Goal: Task Accomplishment & Management: Manage account settings

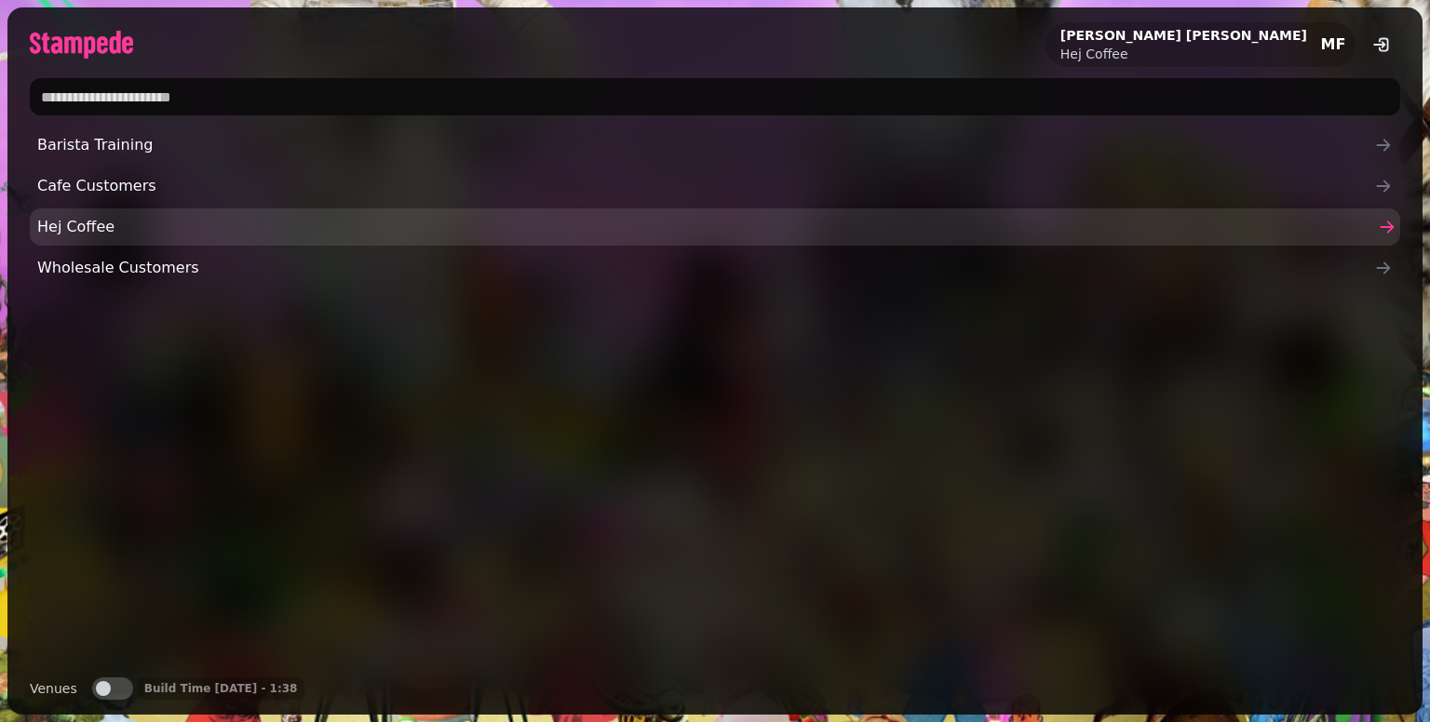
click at [88, 226] on span "Hej Coffee" at bounding box center [705, 227] width 1337 height 22
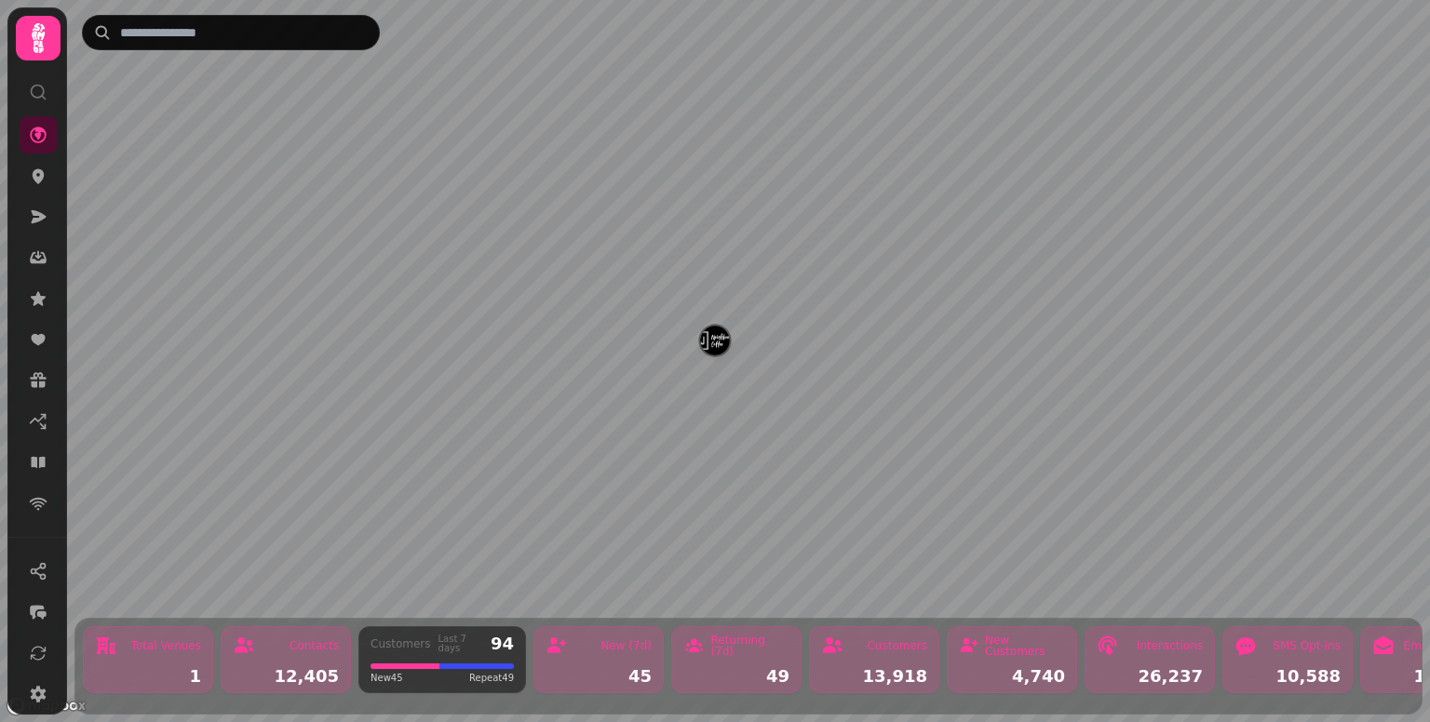
click at [40, 49] on icon at bounding box center [38, 38] width 13 height 30
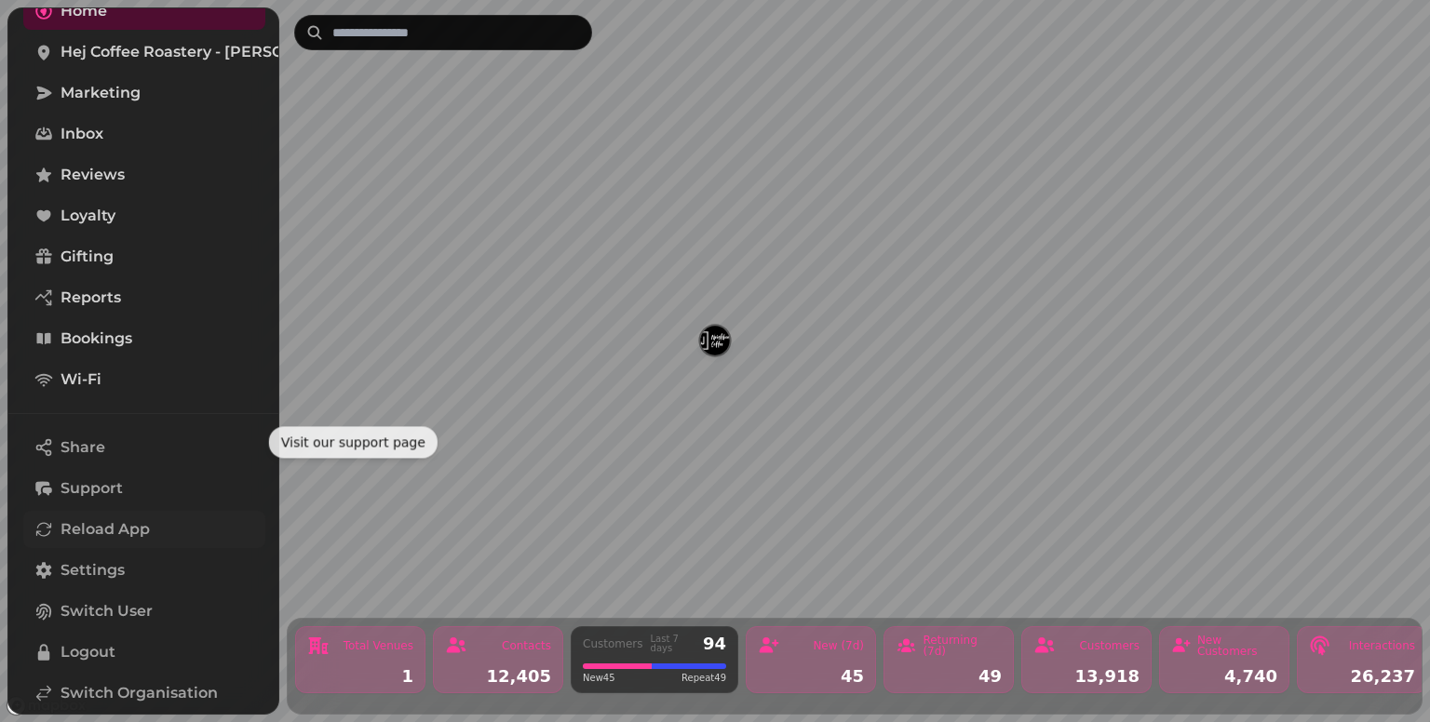
scroll to position [177, 0]
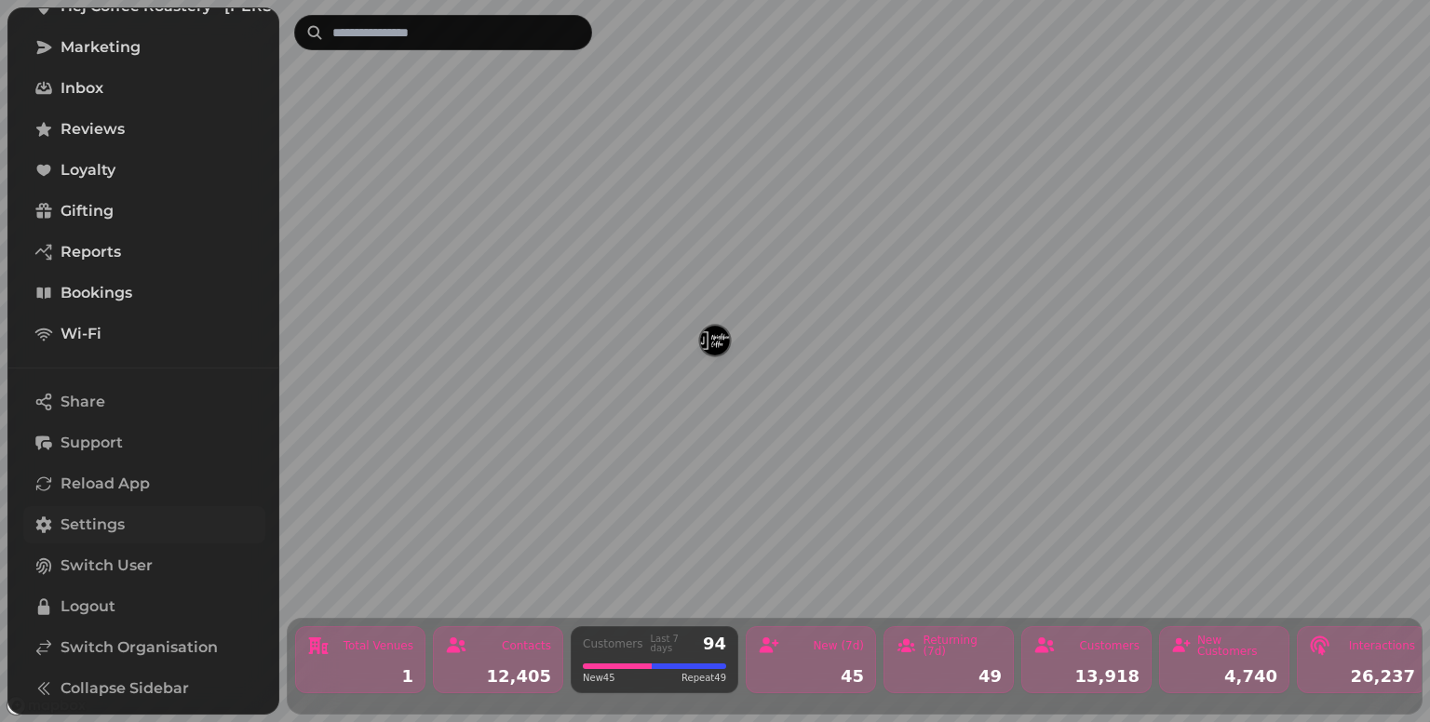
click at [104, 532] on span "Settings" at bounding box center [93, 525] width 64 height 22
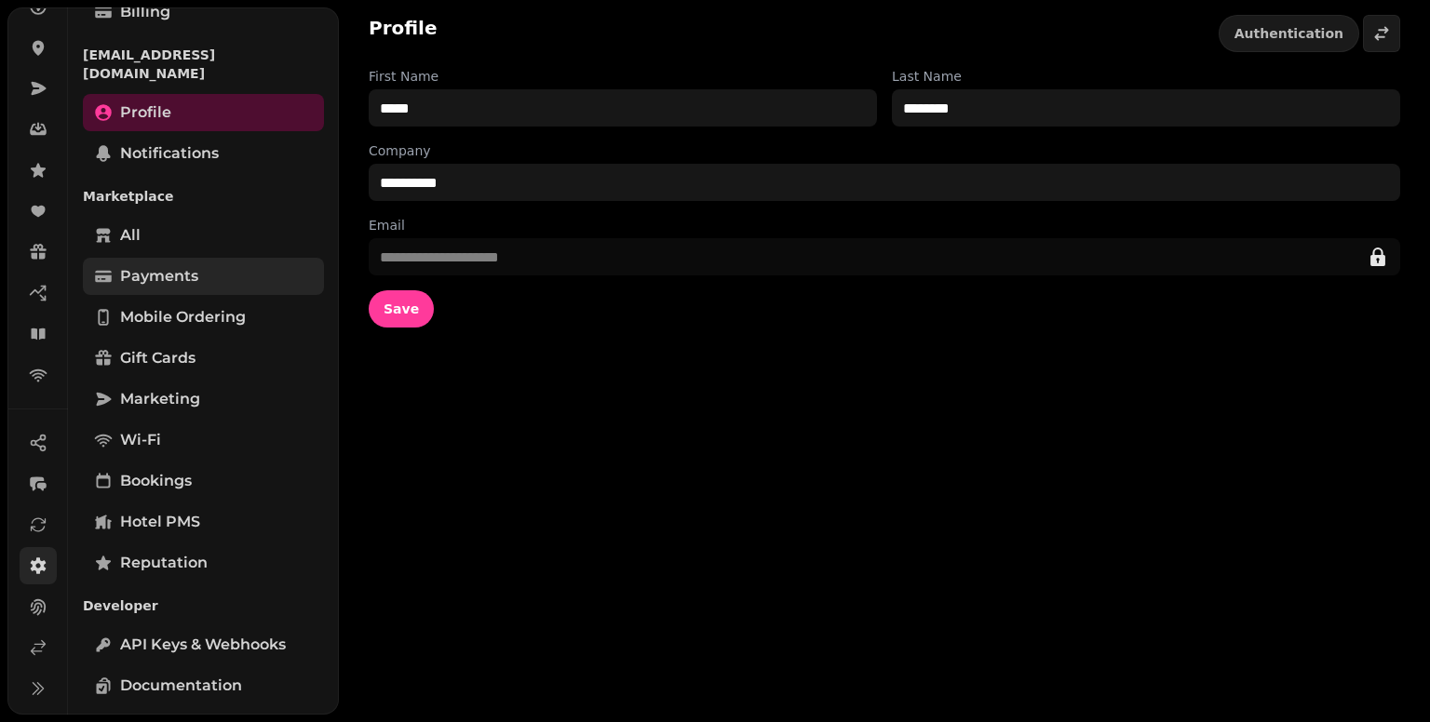
scroll to position [393, 0]
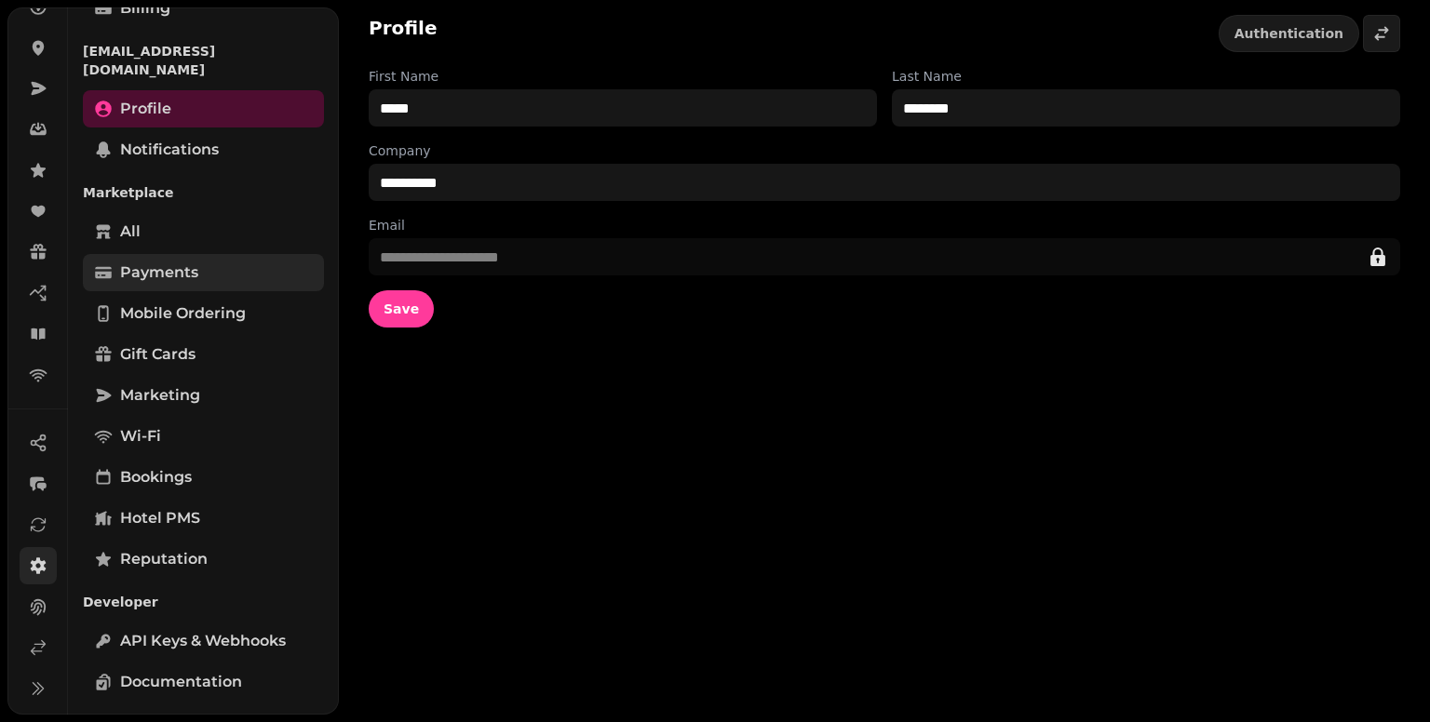
click at [182, 262] on span "Payments" at bounding box center [159, 273] width 78 height 22
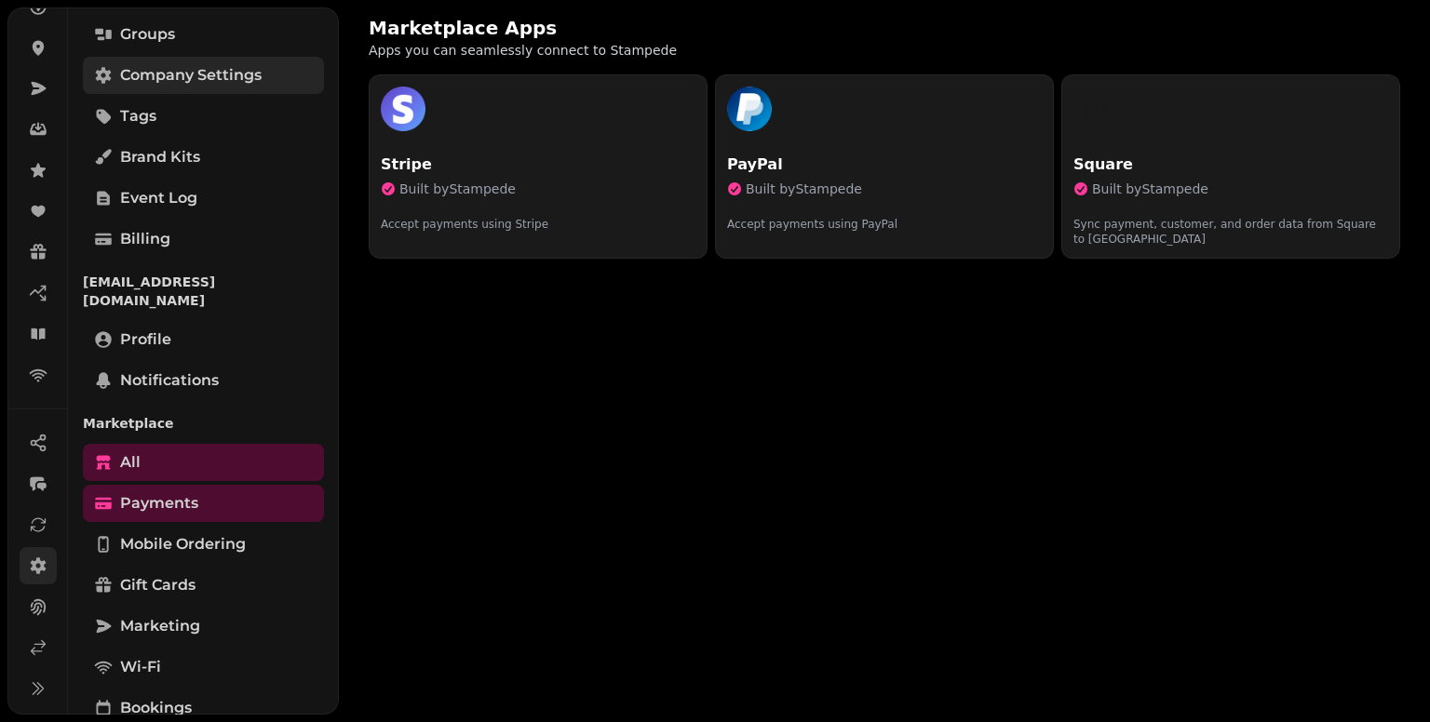
scroll to position [20, 0]
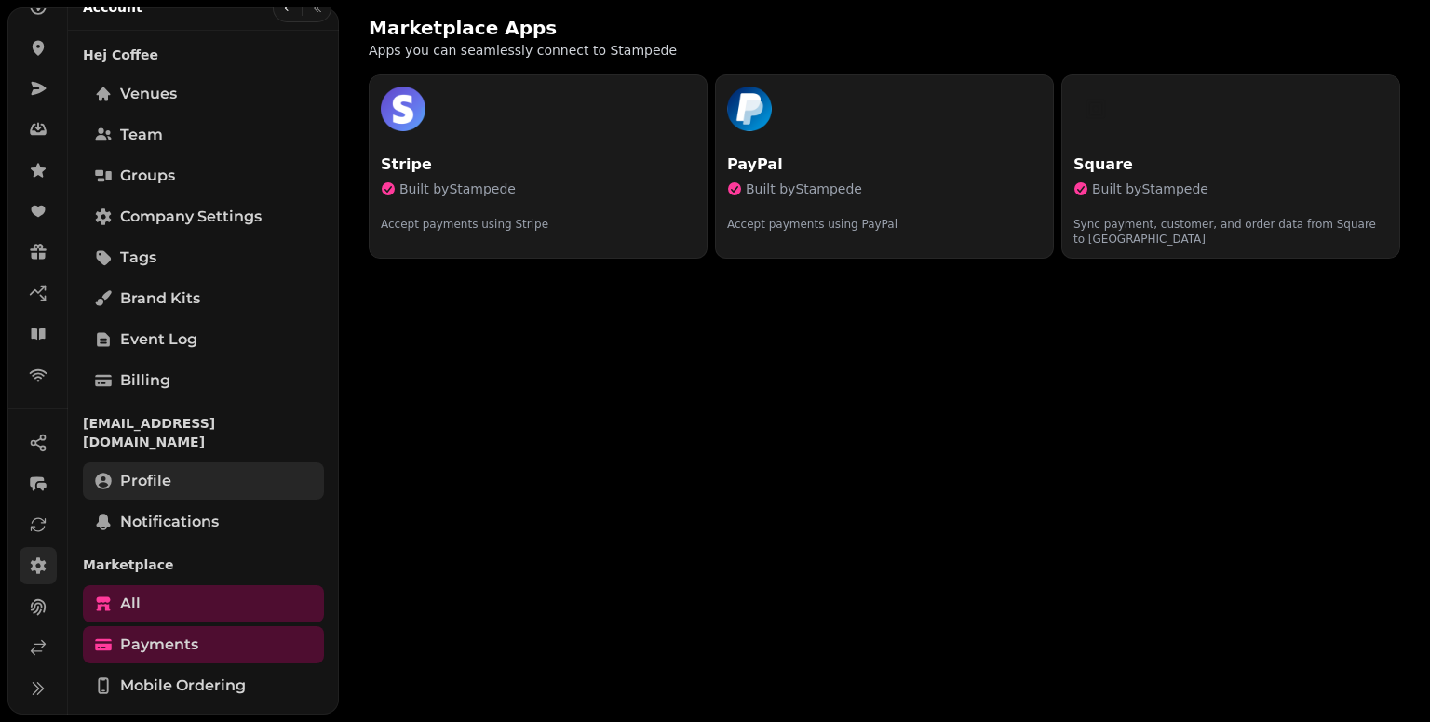
click at [197, 468] on link "Profile" at bounding box center [203, 481] width 241 height 37
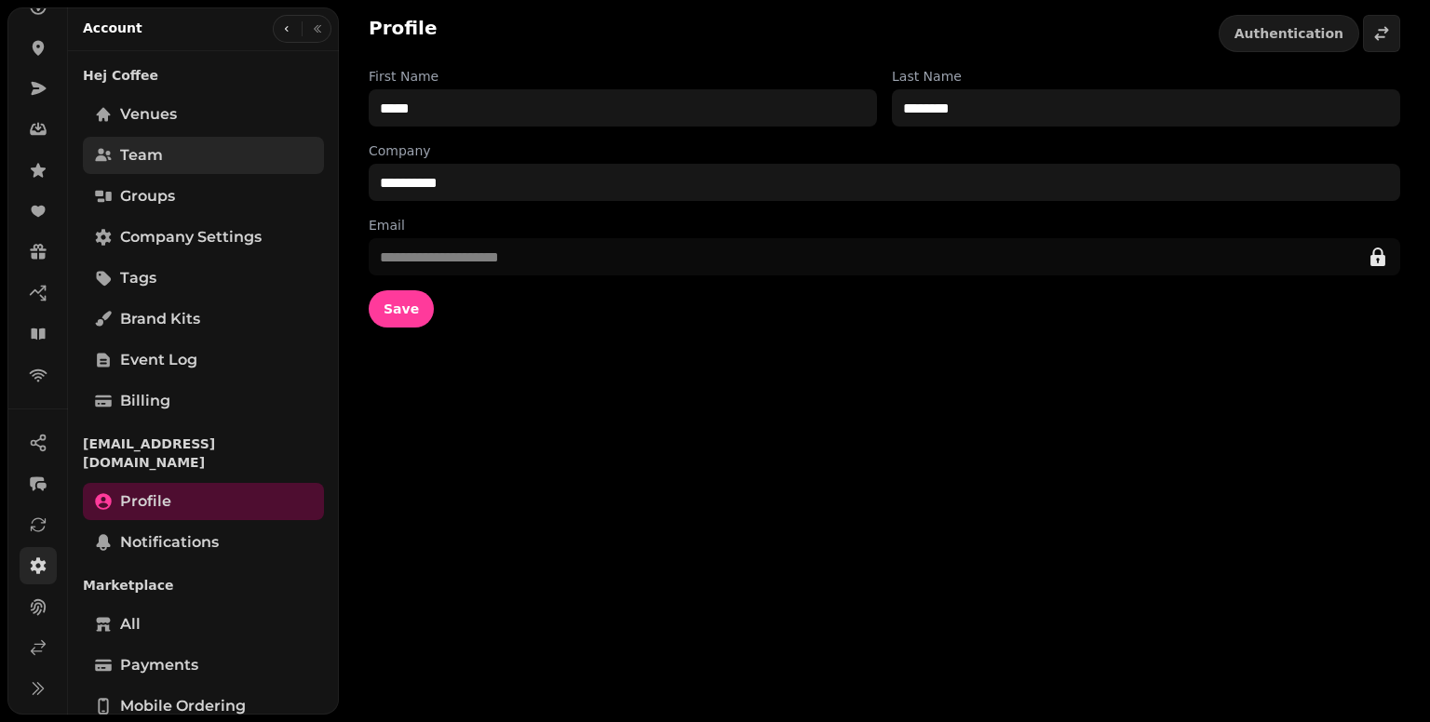
click at [182, 157] on link "Team" at bounding box center [203, 155] width 241 height 37
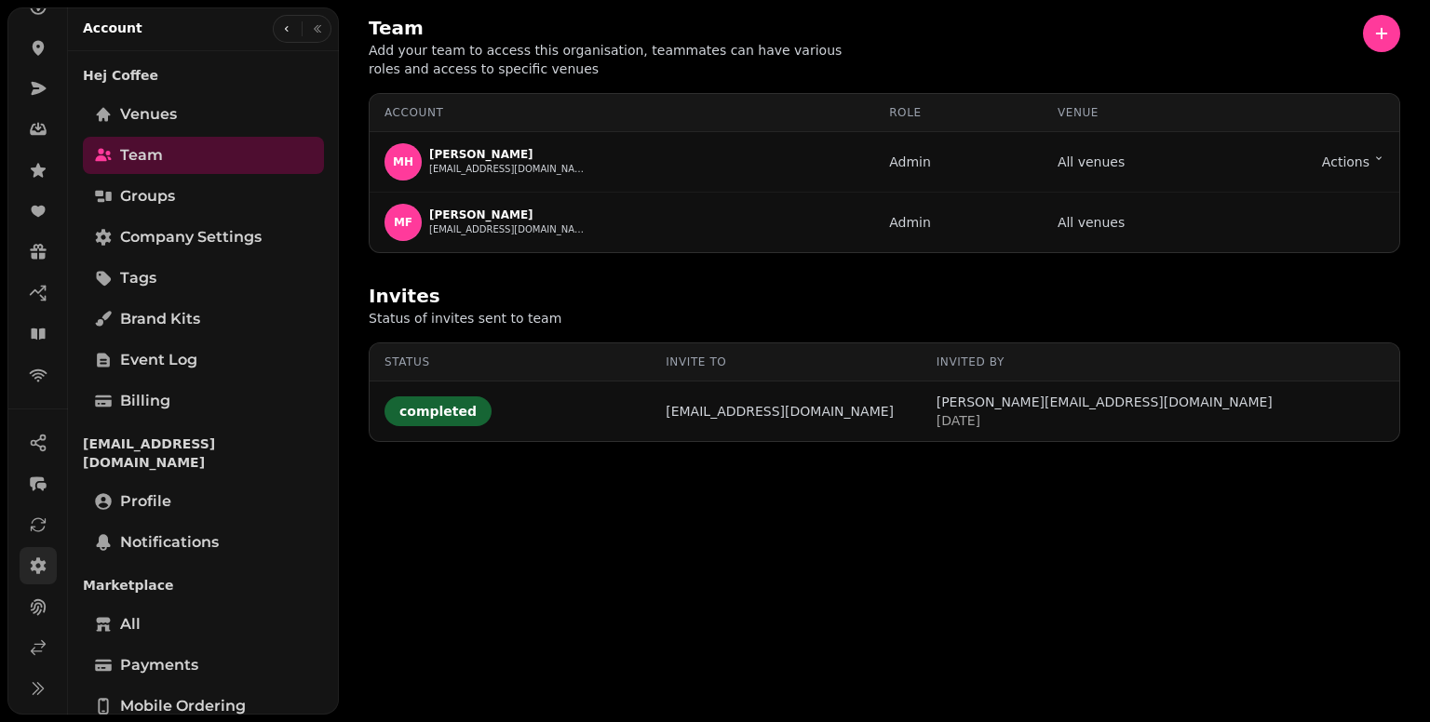
click at [637, 500] on div "Team Add your team to access this organisation, teammates can have various role…" at bounding box center [884, 361] width 1091 height 722
click at [1386, 28] on icon "button" at bounding box center [1381, 33] width 19 height 19
select select "*****"
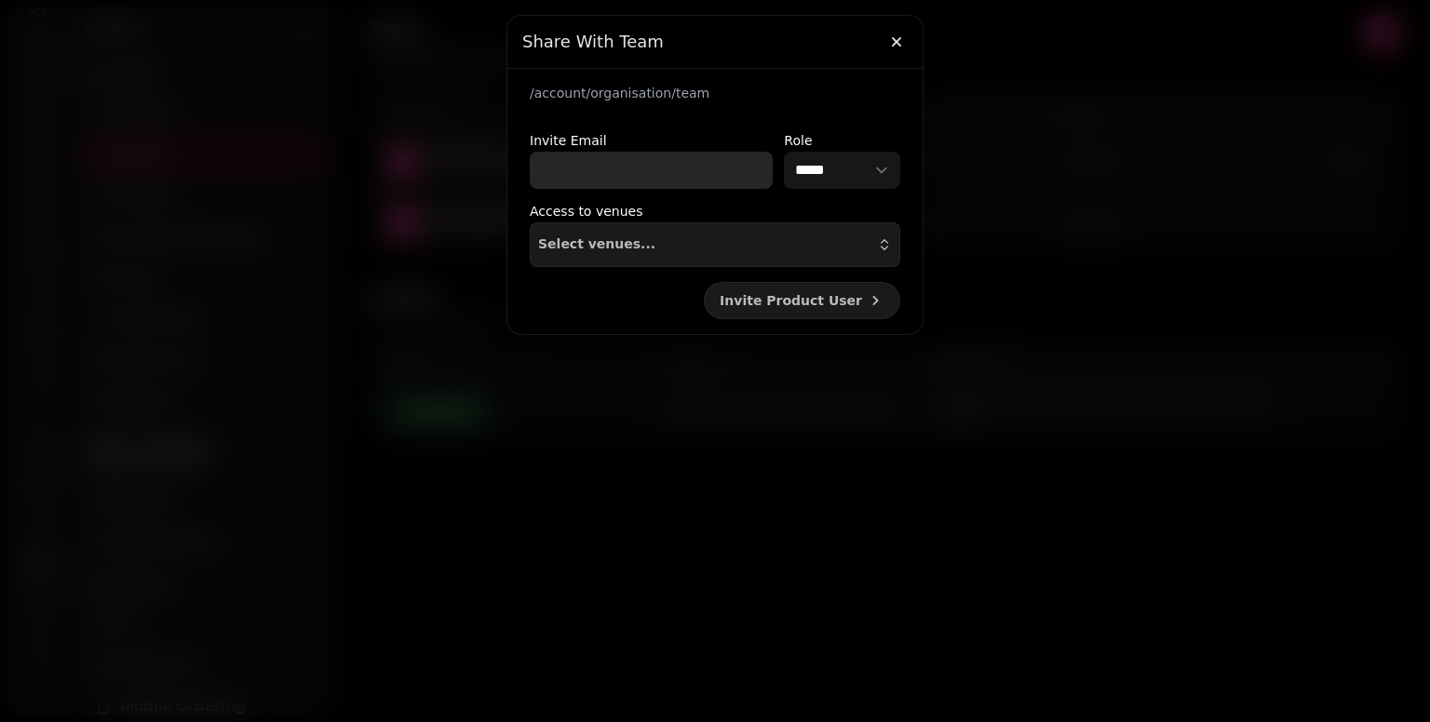
click at [591, 176] on input "Invite Email" at bounding box center [651, 170] width 243 height 37
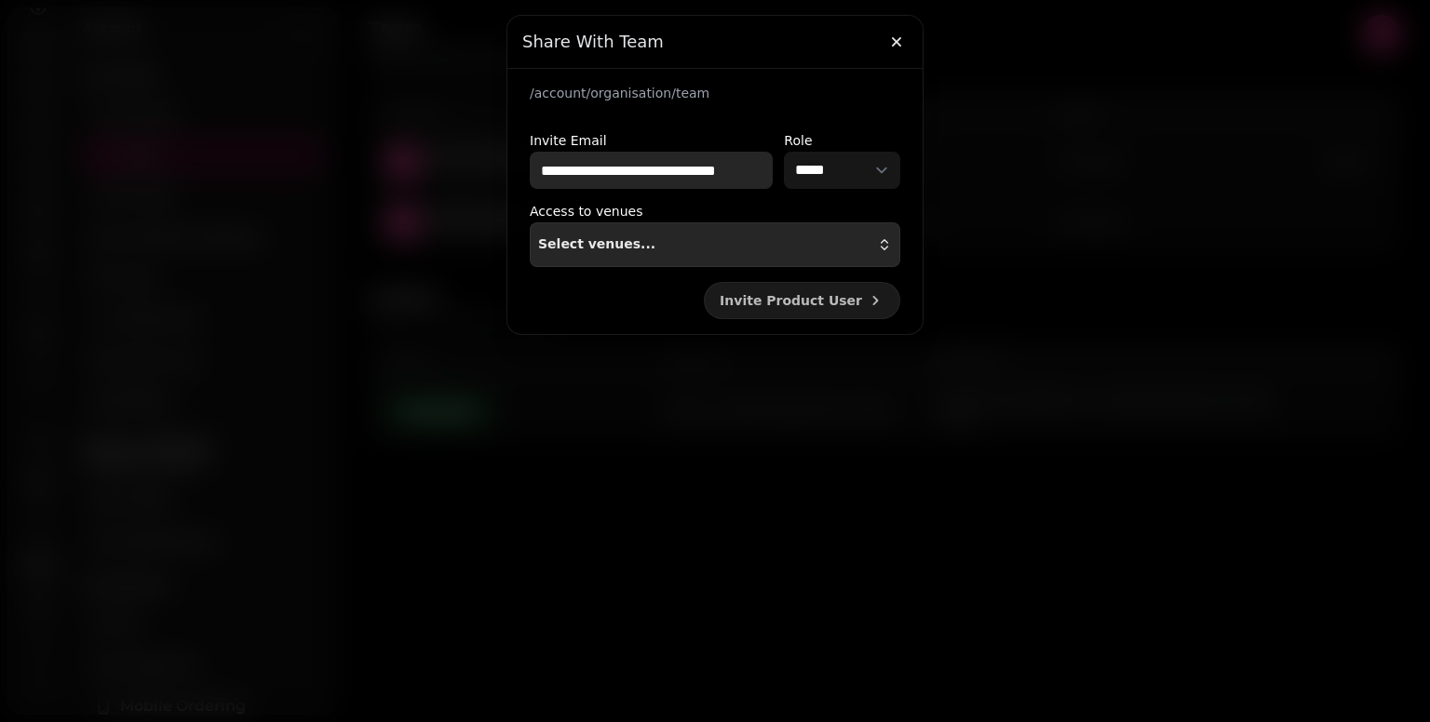
type input "**********"
click at [635, 245] on div "Select venues..." at bounding box center [715, 244] width 354 height 15
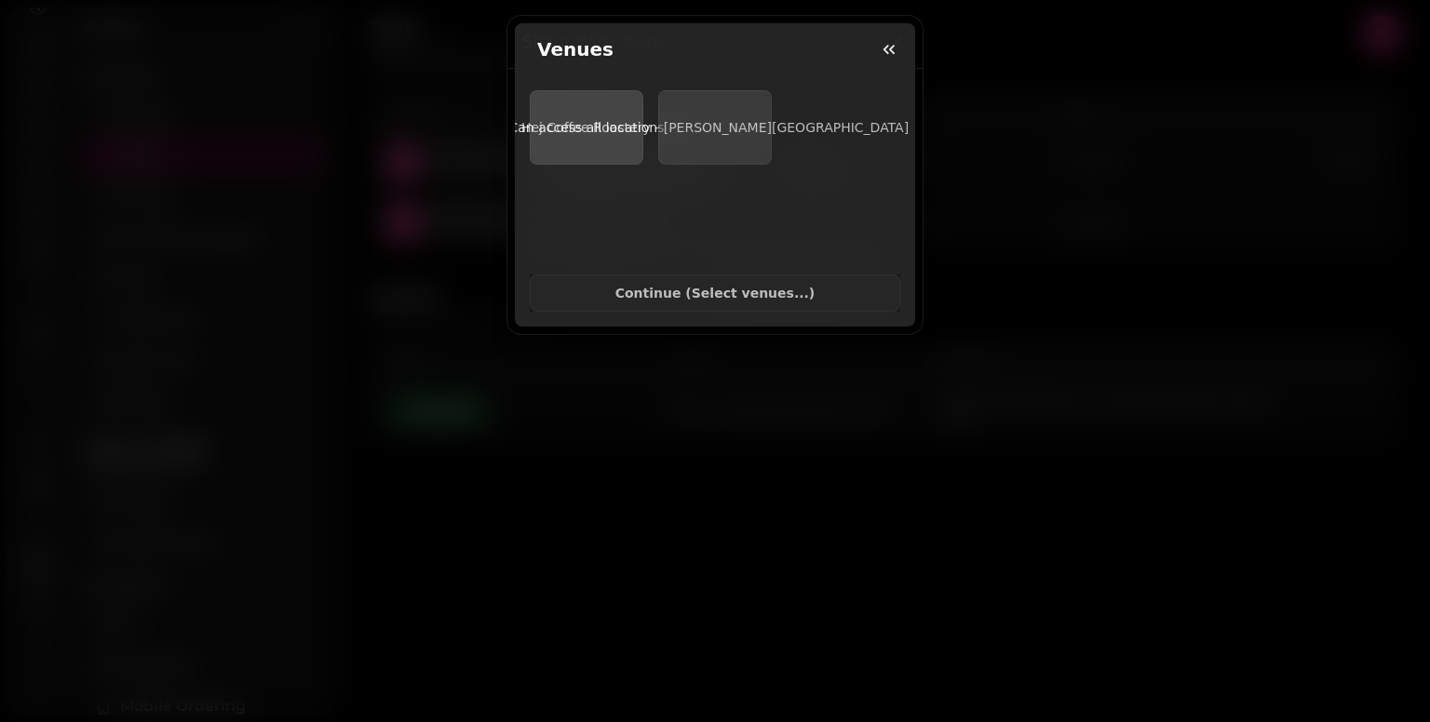
click at [561, 130] on span "Can access all locations" at bounding box center [586, 127] width 155 height 15
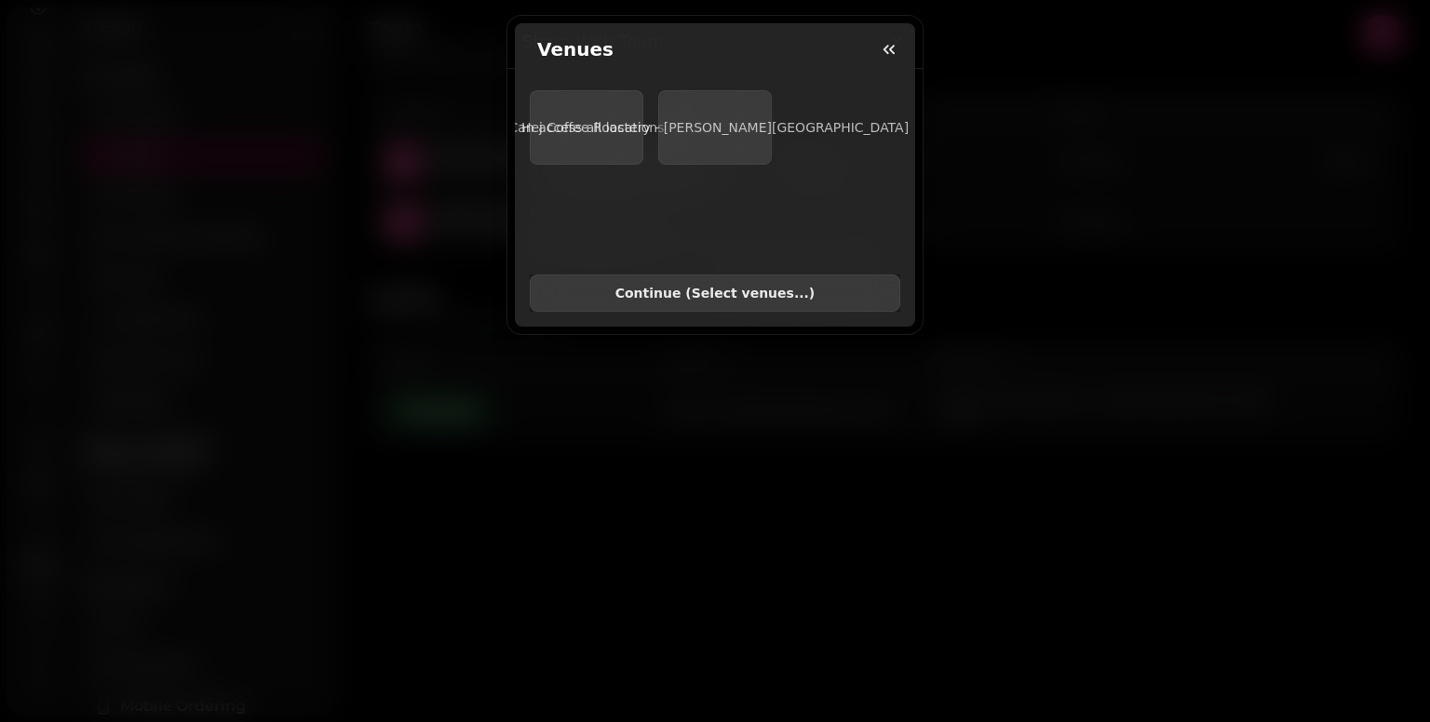
click at [722, 287] on button "Continue ( Select venues... )" at bounding box center [715, 293] width 371 height 37
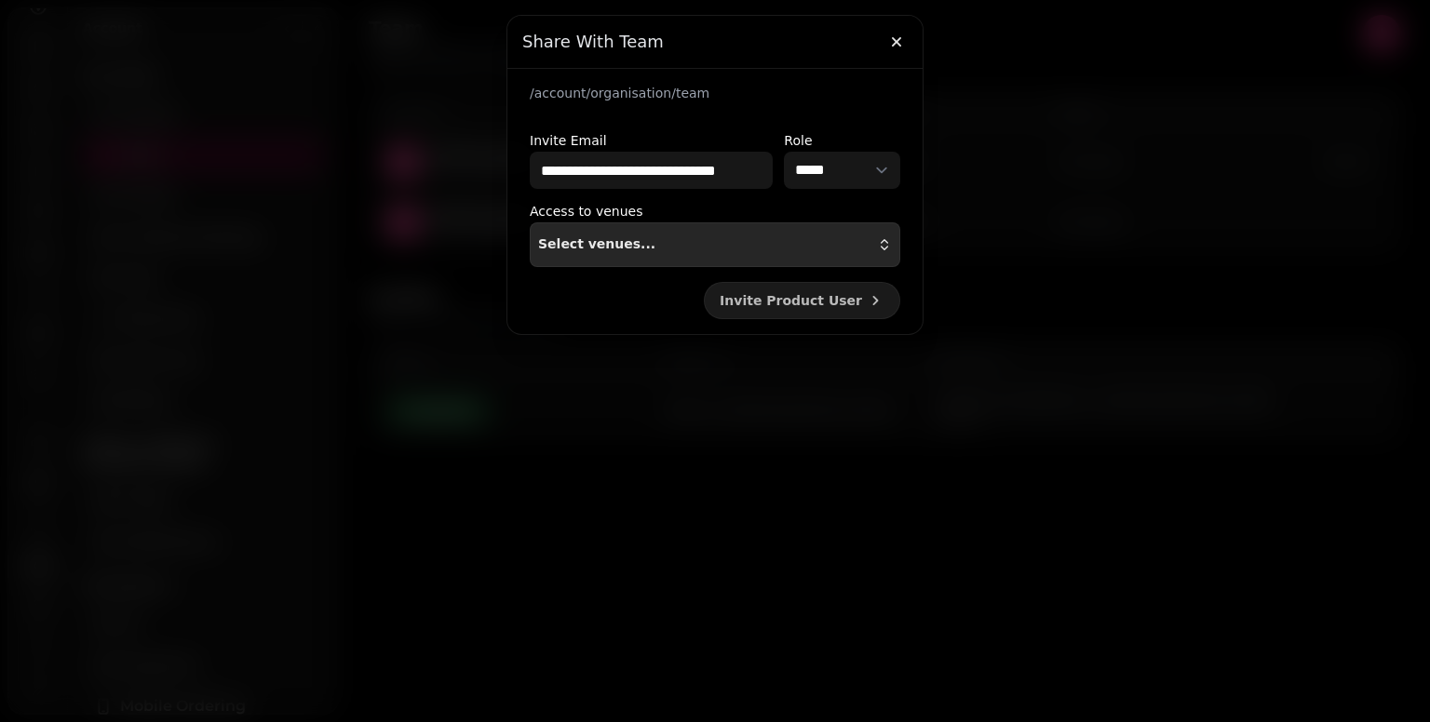
click at [733, 251] on button "Select venues..." at bounding box center [715, 245] width 371 height 45
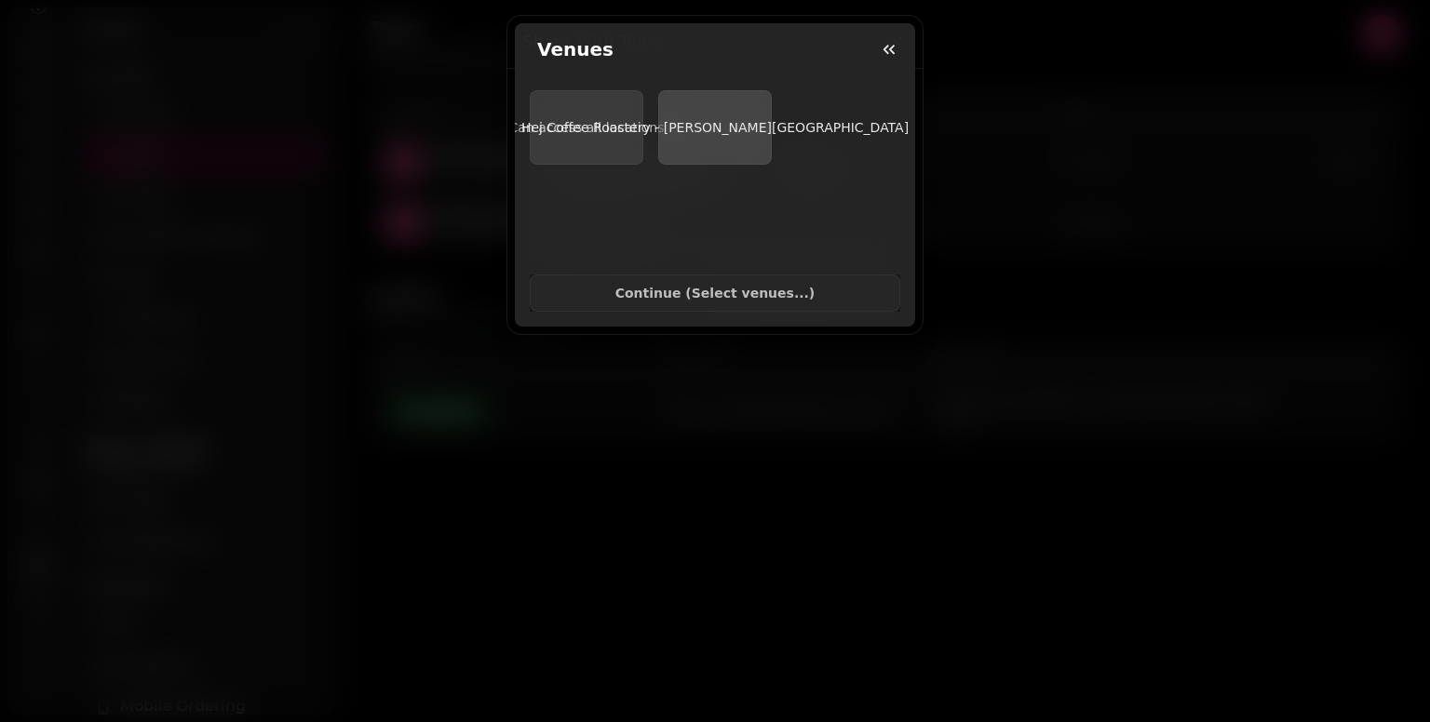
click at [731, 153] on button "Hej Coffee Roastery - [PERSON_NAME][GEOGRAPHIC_DATA]" at bounding box center [715, 127] width 114 height 74
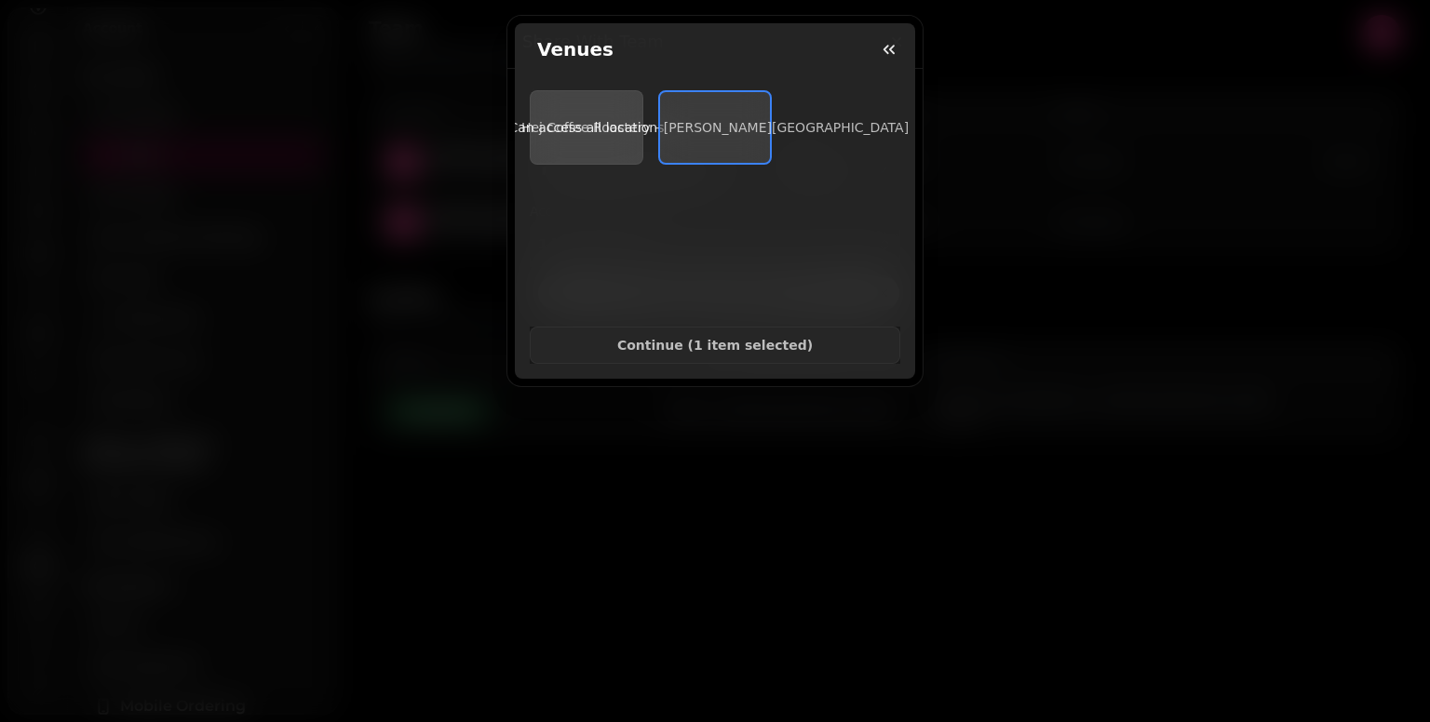
click at [581, 124] on span "Can access all locations" at bounding box center [586, 127] width 155 height 15
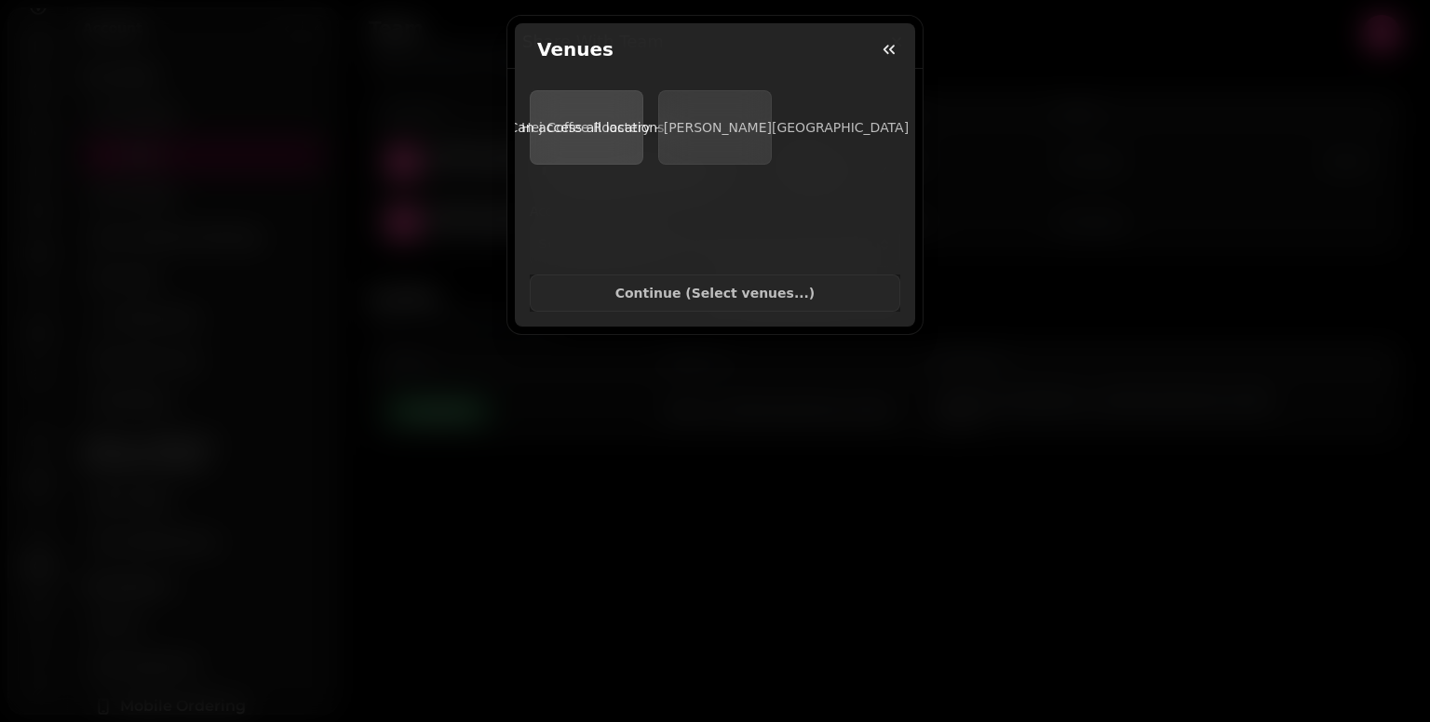
click at [581, 124] on span "Can access all locations" at bounding box center [586, 127] width 155 height 15
click at [711, 129] on span "Hej Coffee Roastery - [PERSON_NAME][GEOGRAPHIC_DATA]" at bounding box center [714, 127] width 387 height 15
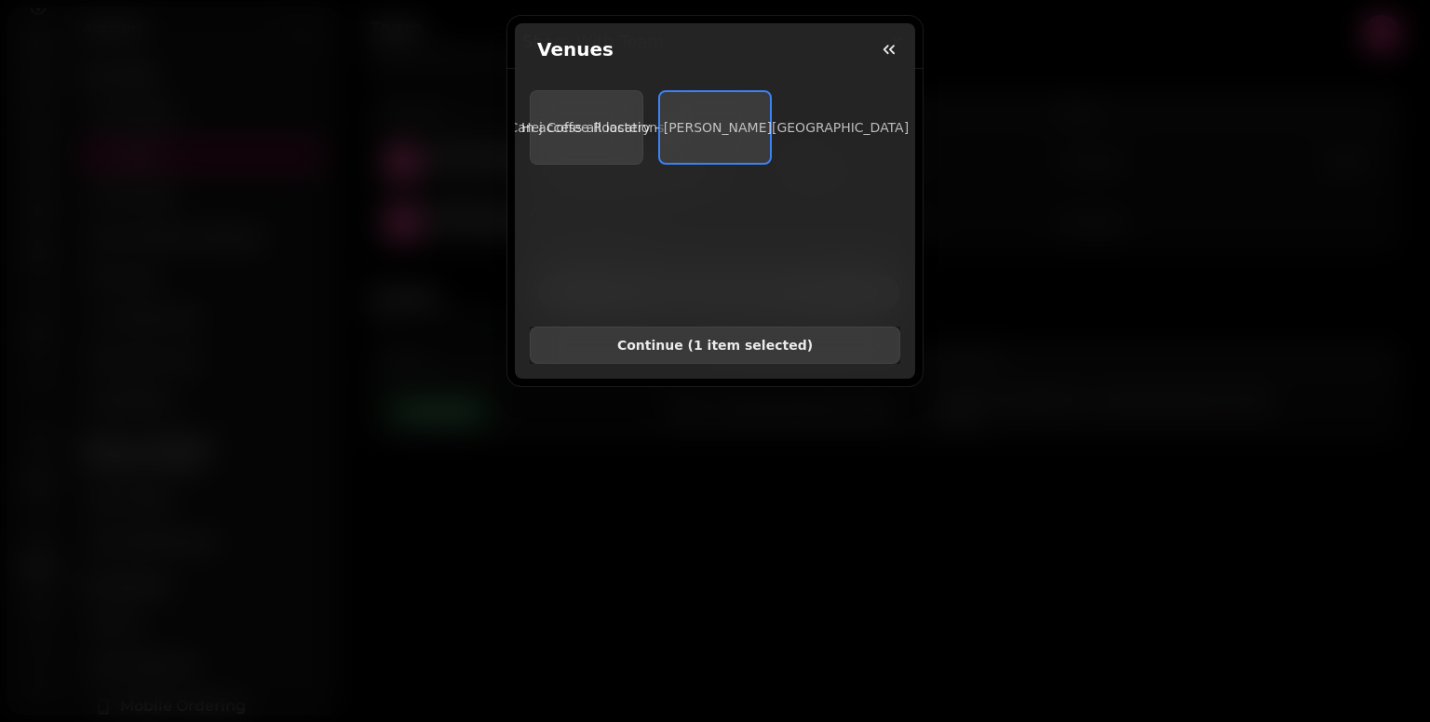
click at [696, 339] on span "Continue ( 1 item selected )" at bounding box center [715, 345] width 339 height 13
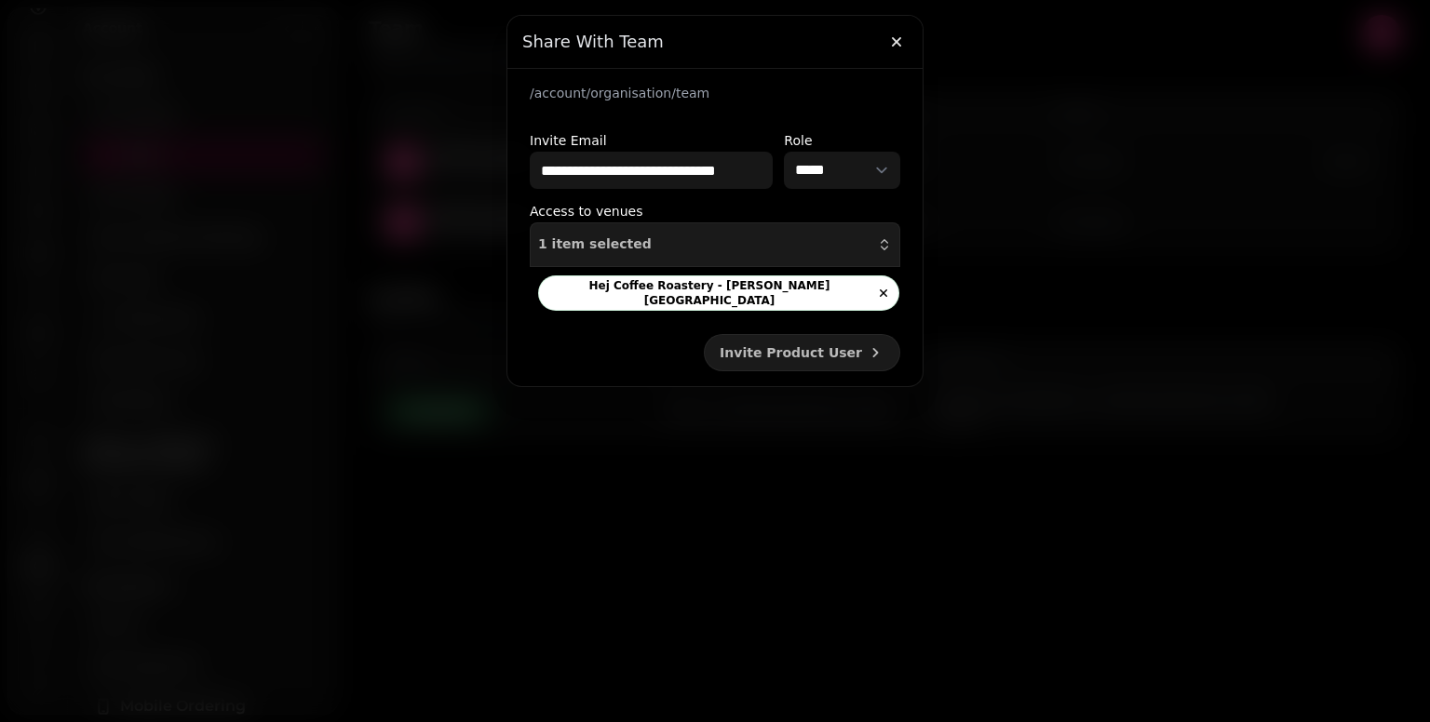
click at [632, 324] on form "**********" at bounding box center [714, 227] width 415 height 317
click at [836, 172] on select "**********" at bounding box center [842, 170] width 116 height 37
drag, startPoint x: 836, startPoint y: 172, endPoint x: 754, endPoint y: 192, distance: 84.2
click at [836, 172] on select "**********" at bounding box center [842, 170] width 116 height 37
click at [831, 346] on span "Invite Product User" at bounding box center [791, 352] width 142 height 13
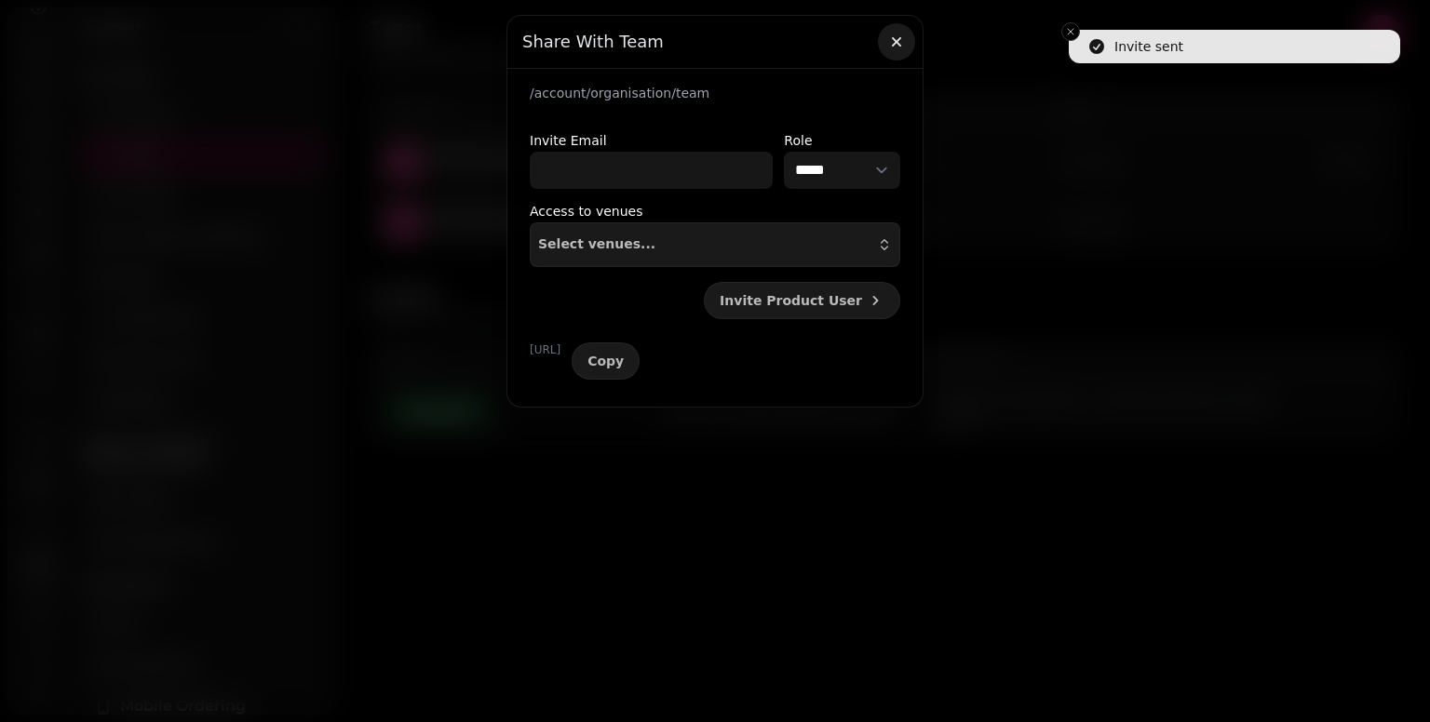
click at [897, 38] on icon "button" at bounding box center [896, 42] width 19 height 19
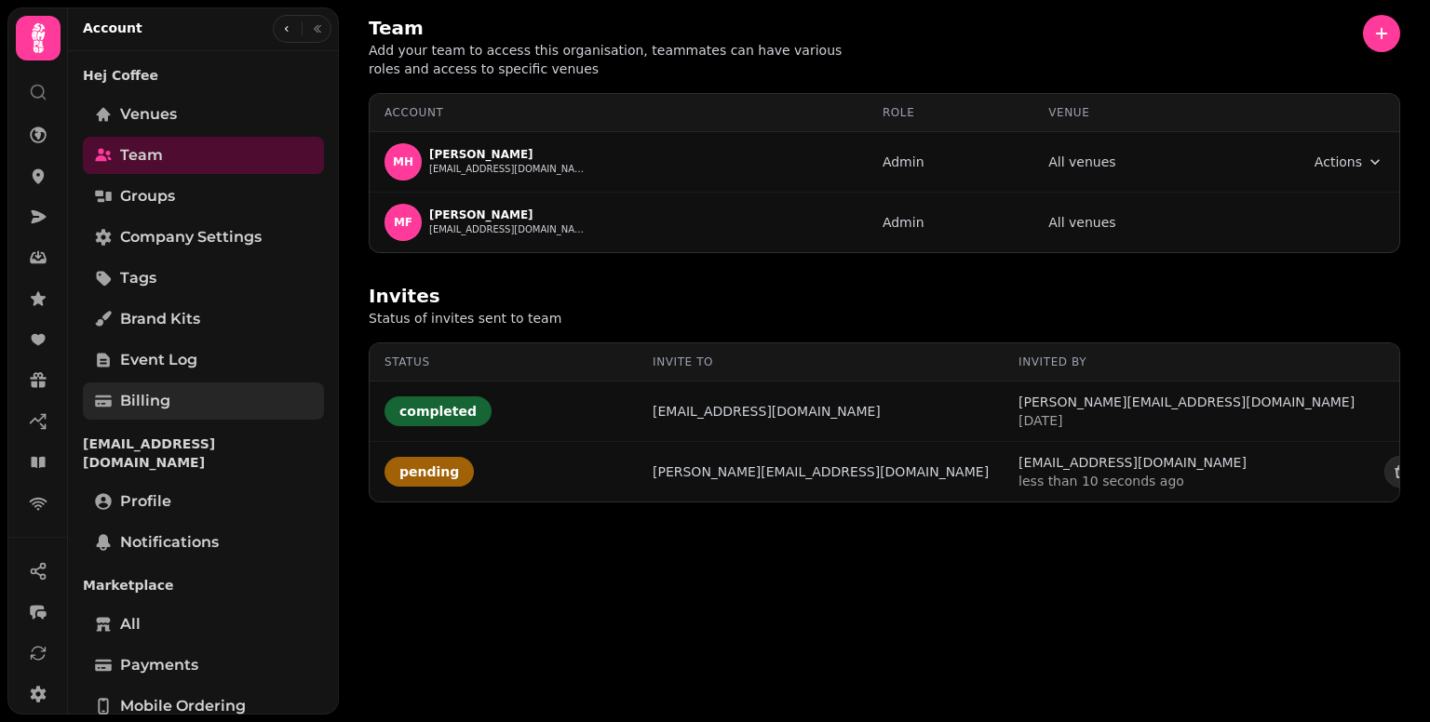
click at [189, 396] on link "Billing" at bounding box center [203, 401] width 241 height 37
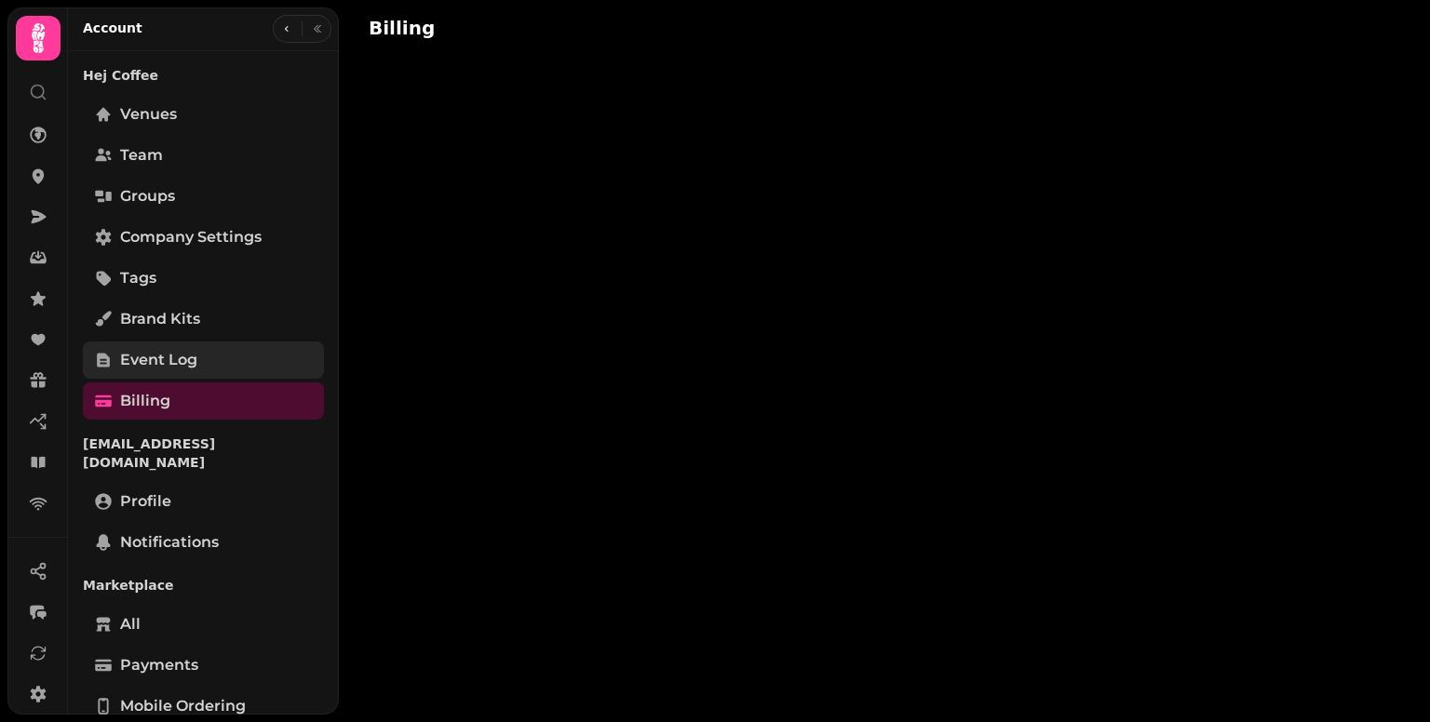
click at [160, 351] on span "Event log" at bounding box center [158, 360] width 77 height 22
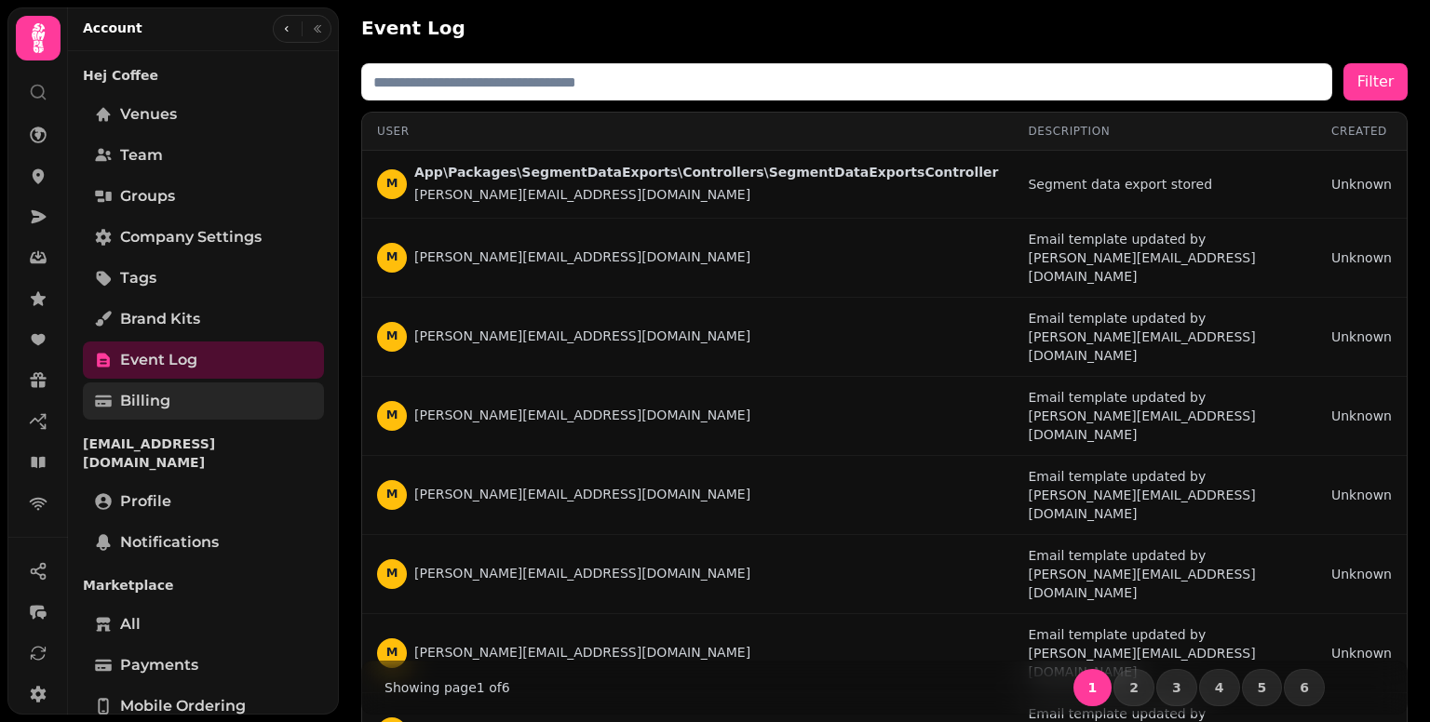
click at [145, 392] on span "Billing" at bounding box center [145, 401] width 50 height 22
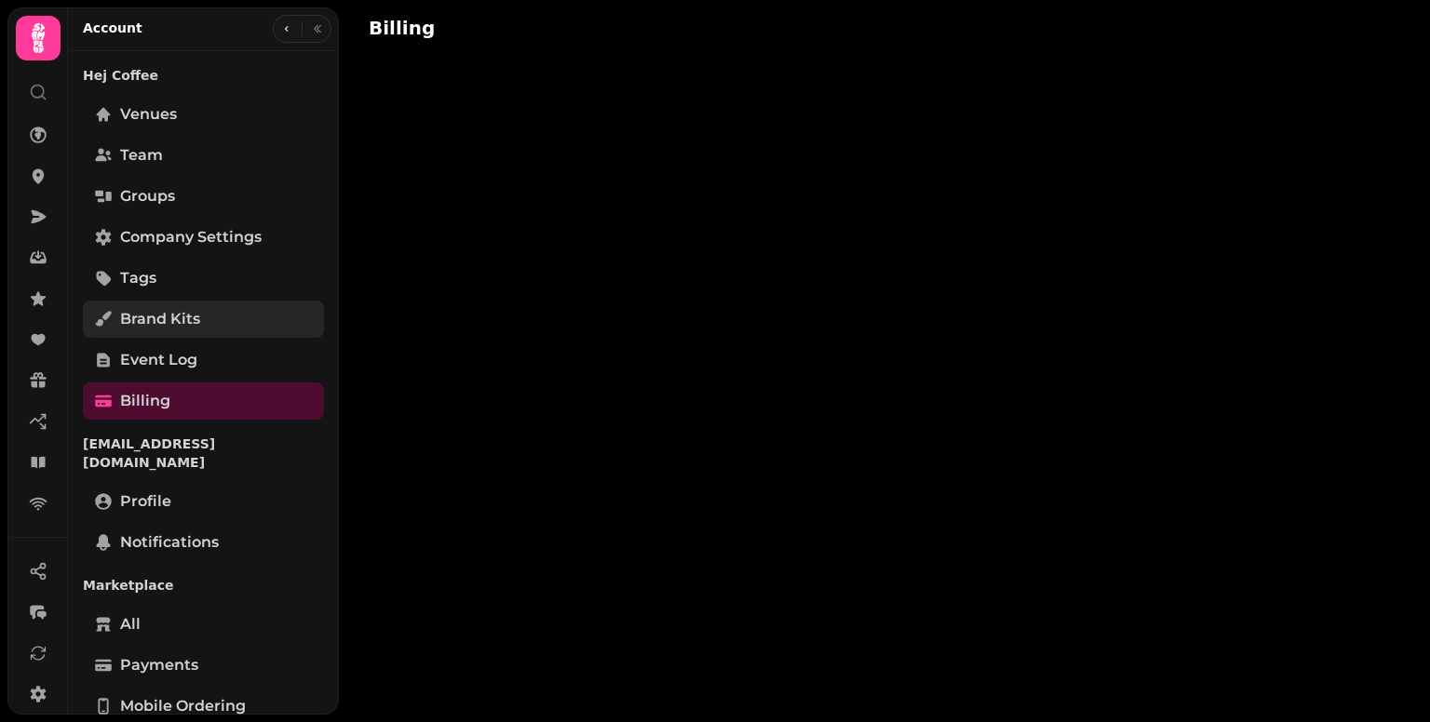
click at [153, 317] on span "Brand Kits" at bounding box center [160, 319] width 80 height 22
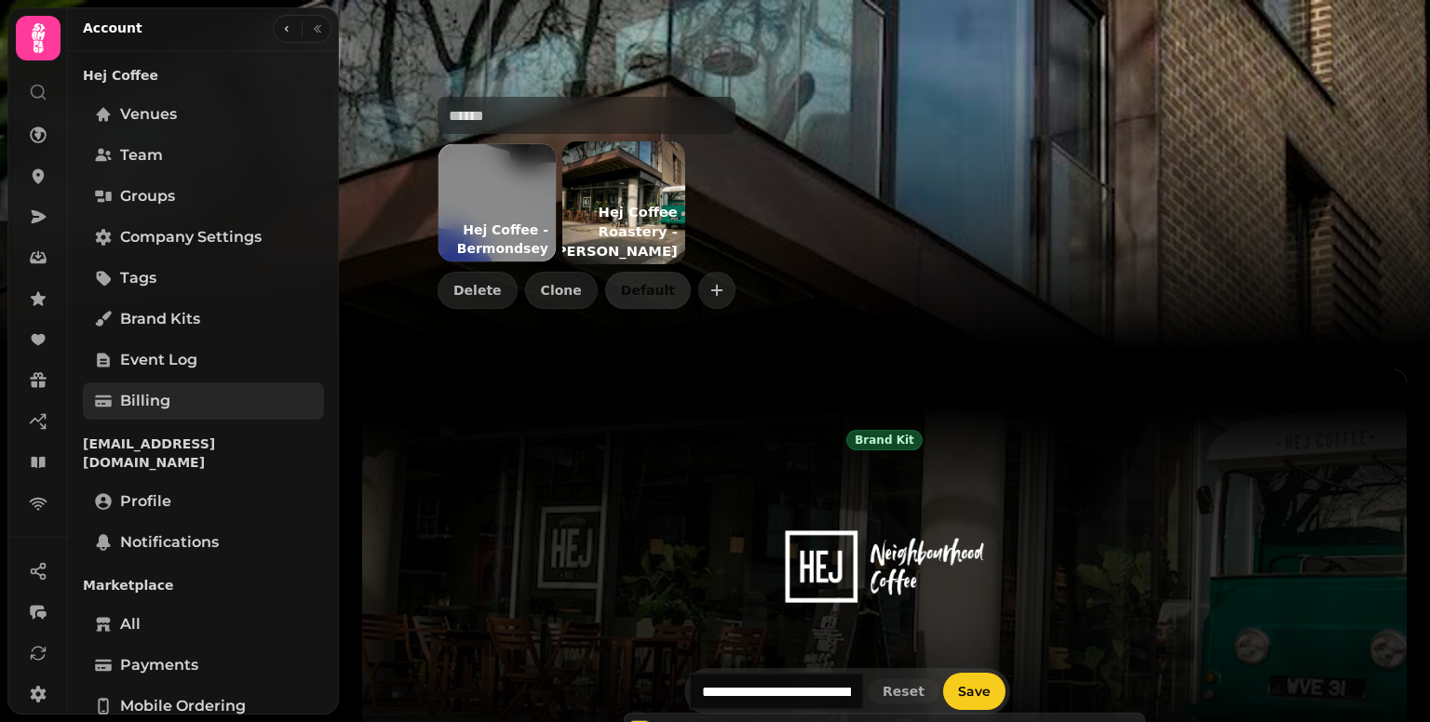
click at [151, 392] on span "Billing" at bounding box center [145, 401] width 50 height 22
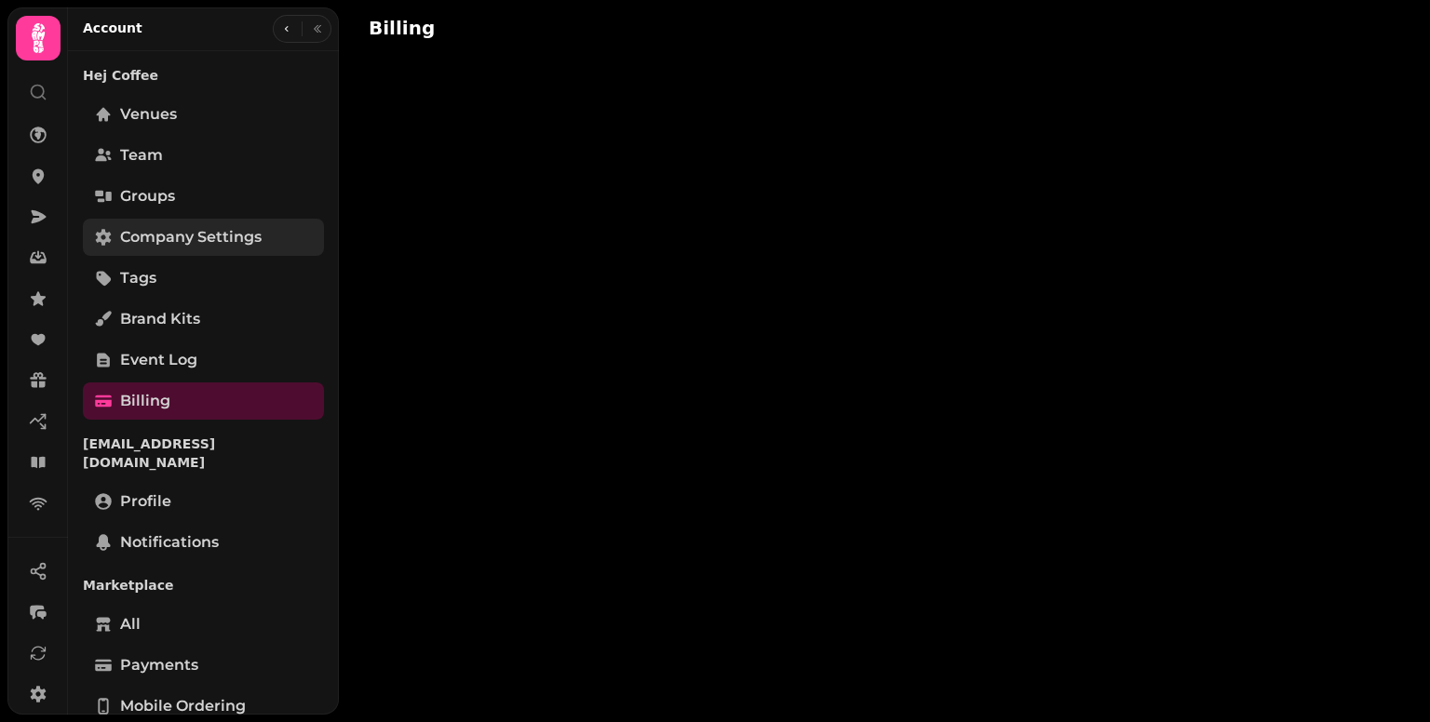
click at [166, 232] on span "Company settings" at bounding box center [191, 237] width 142 height 22
select select "**********"
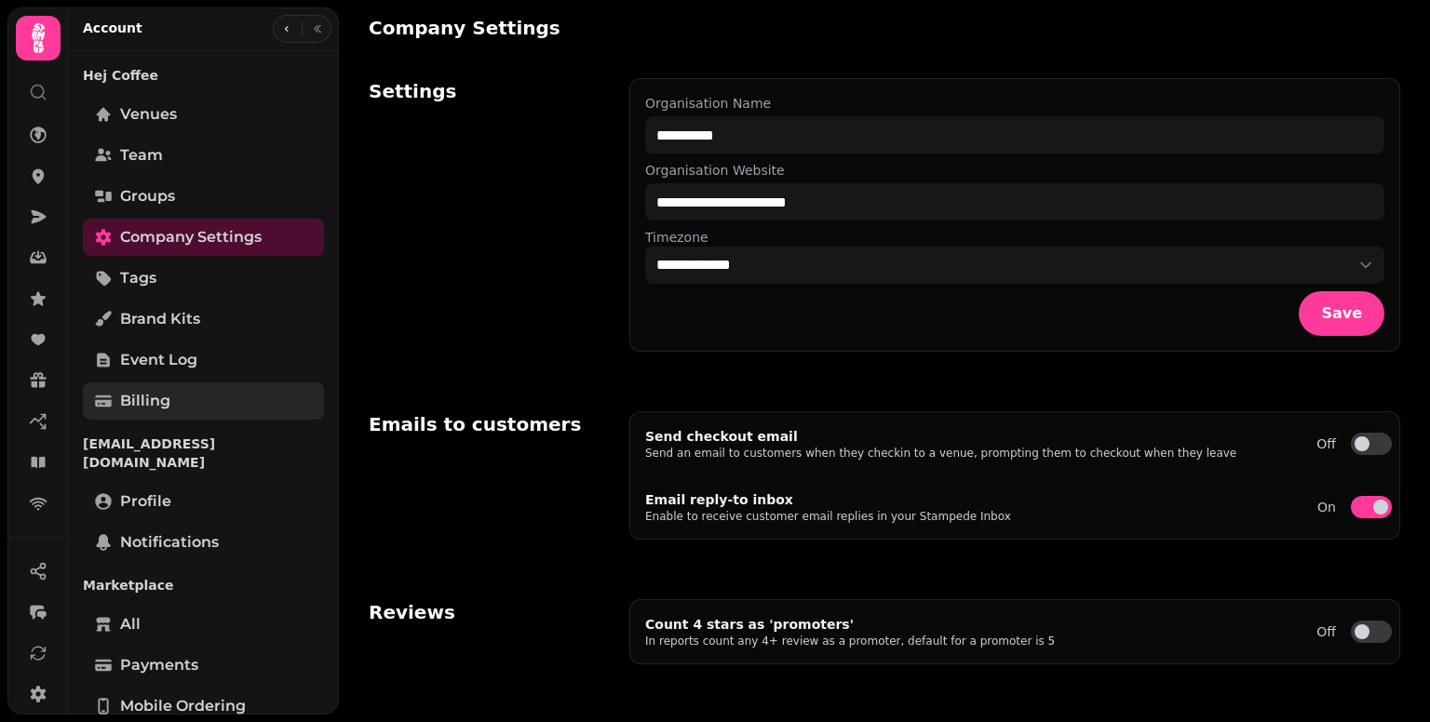
click at [169, 386] on link "Billing" at bounding box center [203, 401] width 241 height 37
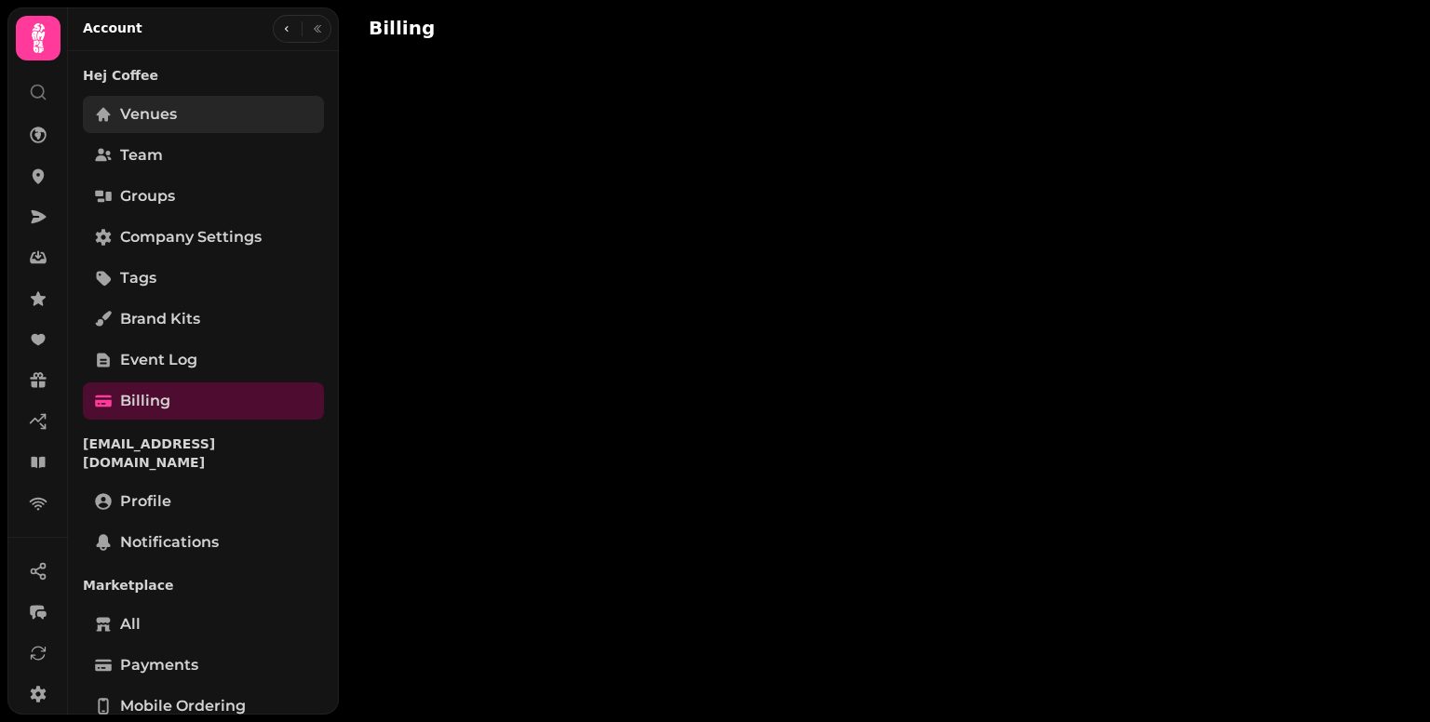
click at [166, 118] on span "Venues" at bounding box center [148, 114] width 57 height 22
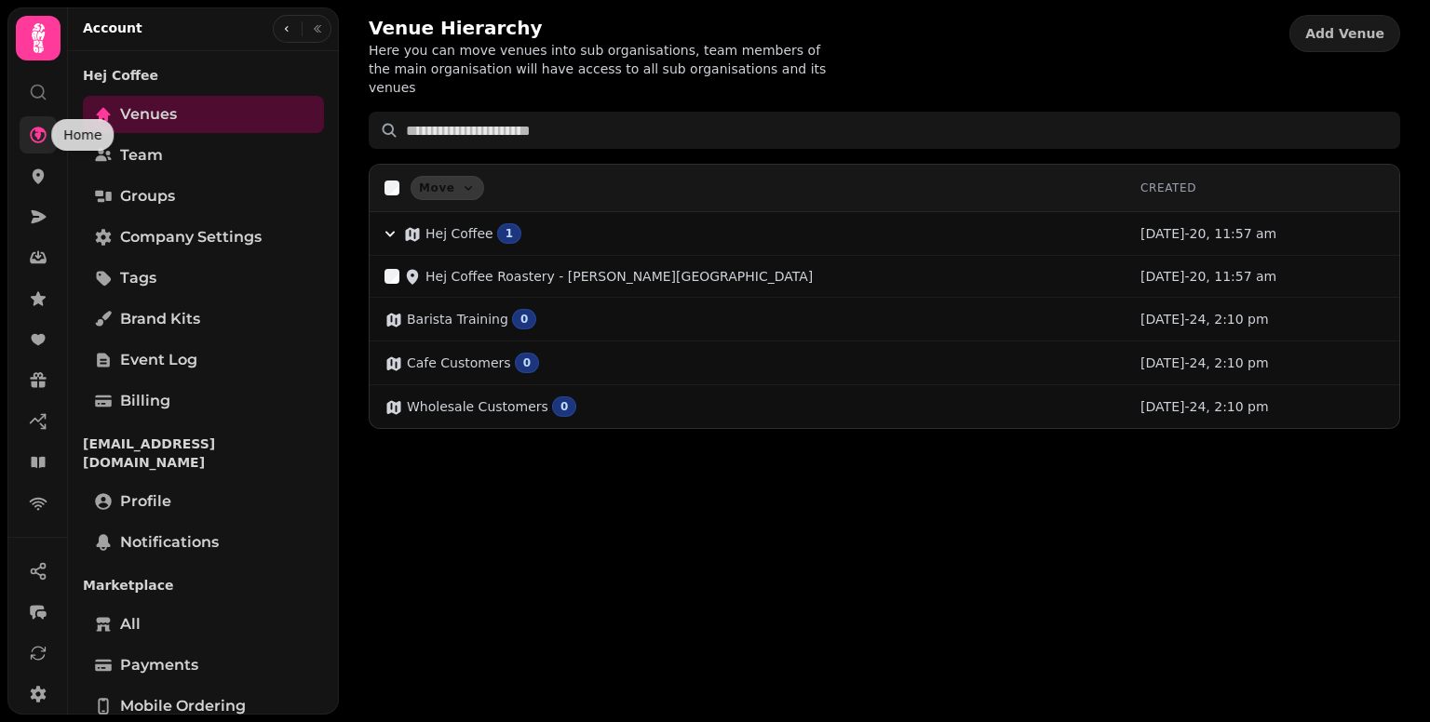
click at [48, 142] on link at bounding box center [38, 134] width 37 height 37
